Goal: Use online tool/utility: Use online tool/utility

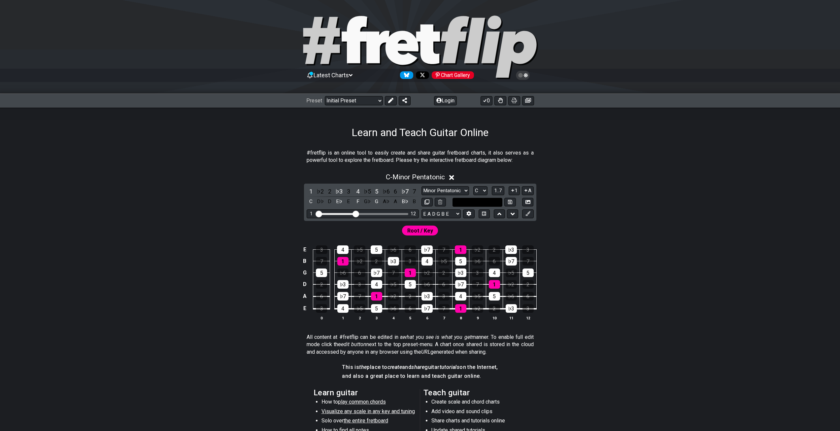
click at [474, 200] on input "text" at bounding box center [478, 202] width 50 height 9
type input "Custom Scale"
click at [587, 203] on div "C - Minor Pentatonic 1 ♭2 2 ♭3 3 4 ♭5 5 ♭6 6 ♭7 7 C D♭ D E♭ E F G♭ G A♭ A B♭ B …" at bounding box center [420, 249] width 515 height 160
click at [437, 215] on select "E A D G B E E A D G B E E A D G B E B E A D F♯ B A D G C E A D A D G B E E♭ A♭ …" at bounding box center [441, 213] width 39 height 9
click at [576, 229] on div "Root / Key" at bounding box center [420, 229] width 515 height 16
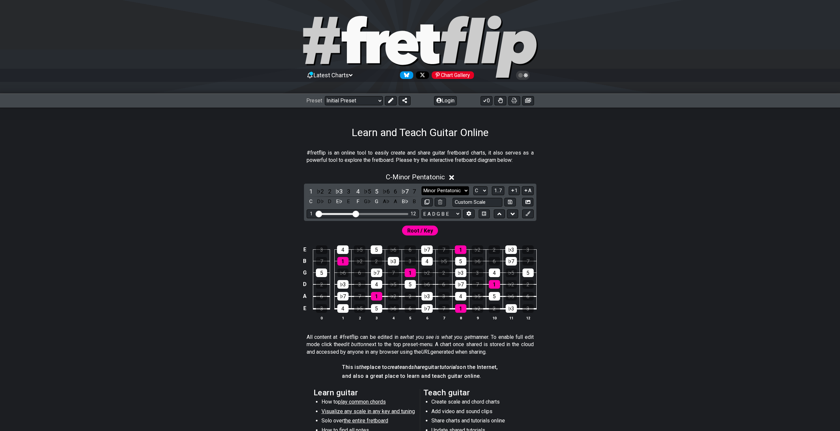
click at [455, 189] on select "Minor Pentatonic Click to edit Minor Pentatonic Major Pentatonic Minor Blues Ma…" at bounding box center [446, 190] width 48 height 9
select select "Click to edit"
click at [422, 186] on select "Minor Pentatonic Click to edit Minor Pentatonic Major Pentatonic Minor Blues Ma…" at bounding box center [446, 190] width 48 height 9
click at [444, 188] on select "Minor Pentatonic Click to edit Minor Pentatonic Major Pentatonic Minor Blues Ma…" at bounding box center [446, 190] width 48 height 9
